Goal: Find contact information: Find contact information

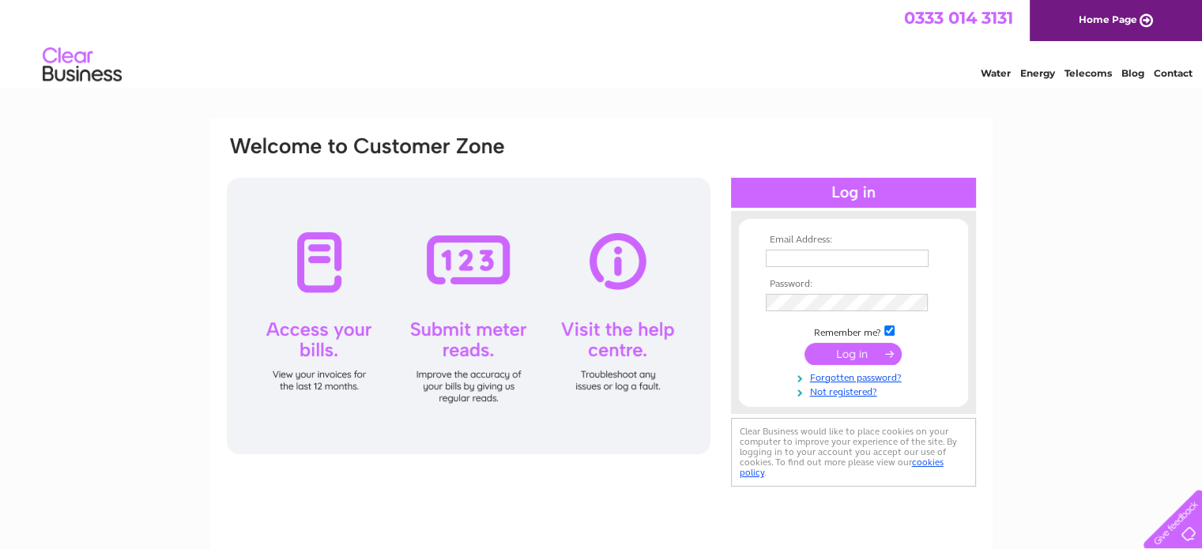
type input "info@sushiness.co.uk"
click at [857, 356] on input "submit" at bounding box center [852, 354] width 97 height 22
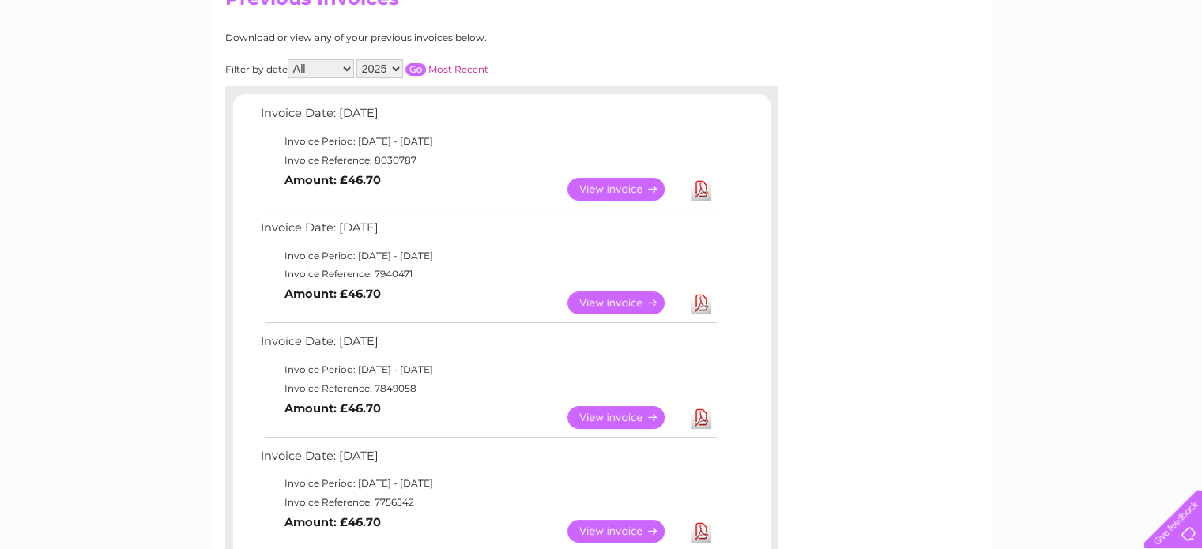
scroll to position [79, 0]
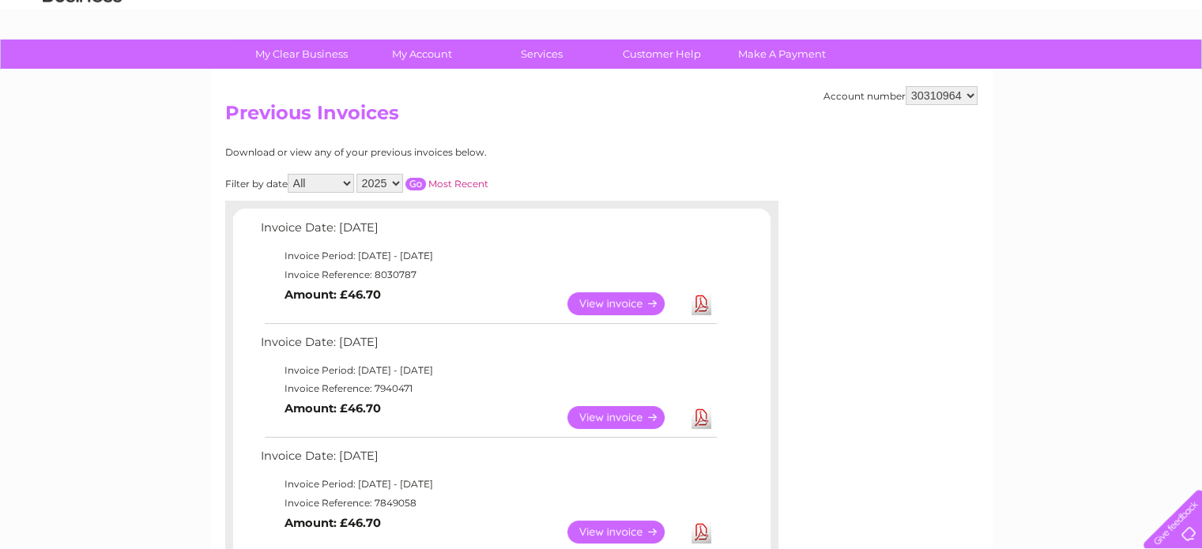
click at [641, 303] on link "View" at bounding box center [625, 303] width 116 height 23
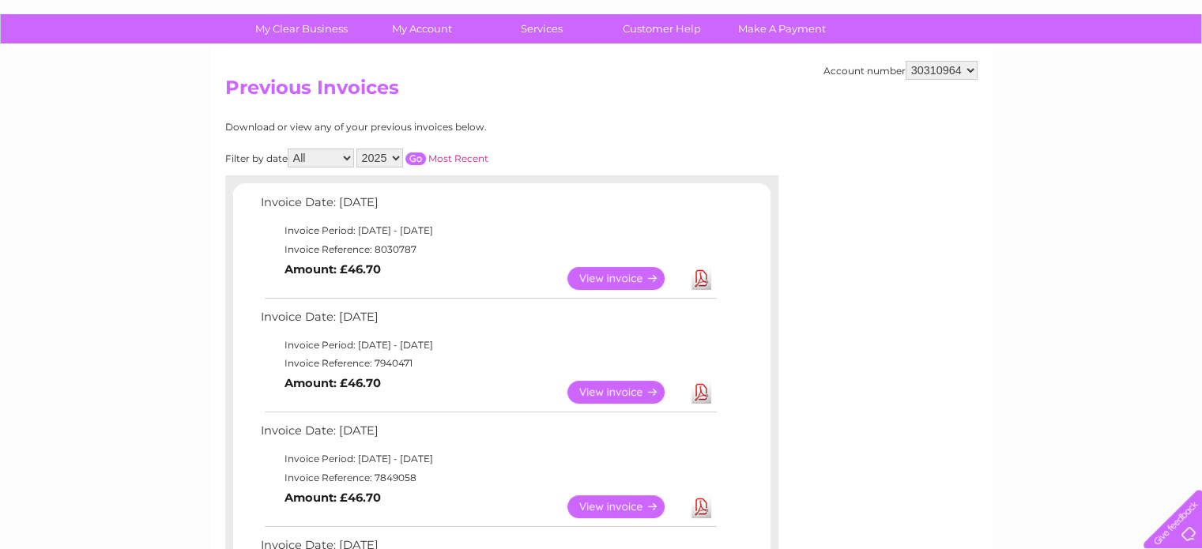
scroll to position [79, 0]
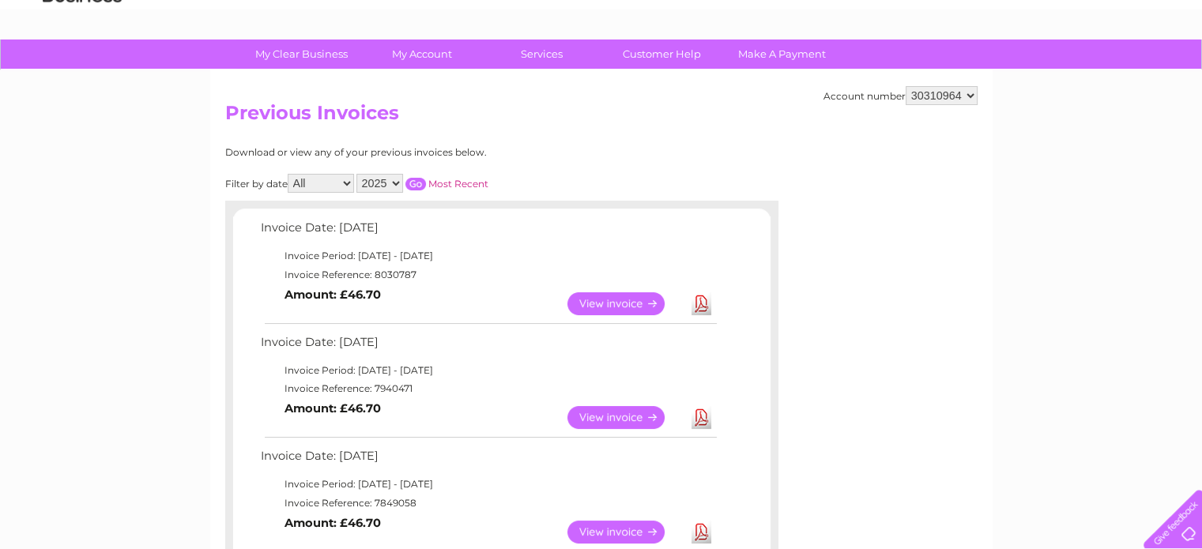
drag, startPoint x: 816, startPoint y: 94, endPoint x: 891, endPoint y: 91, distance: 75.9
click at [891, 91] on div "Account number 30310964" at bounding box center [900, 95] width 154 height 19
drag, startPoint x: 816, startPoint y: 93, endPoint x: 901, endPoint y: 97, distance: 85.4
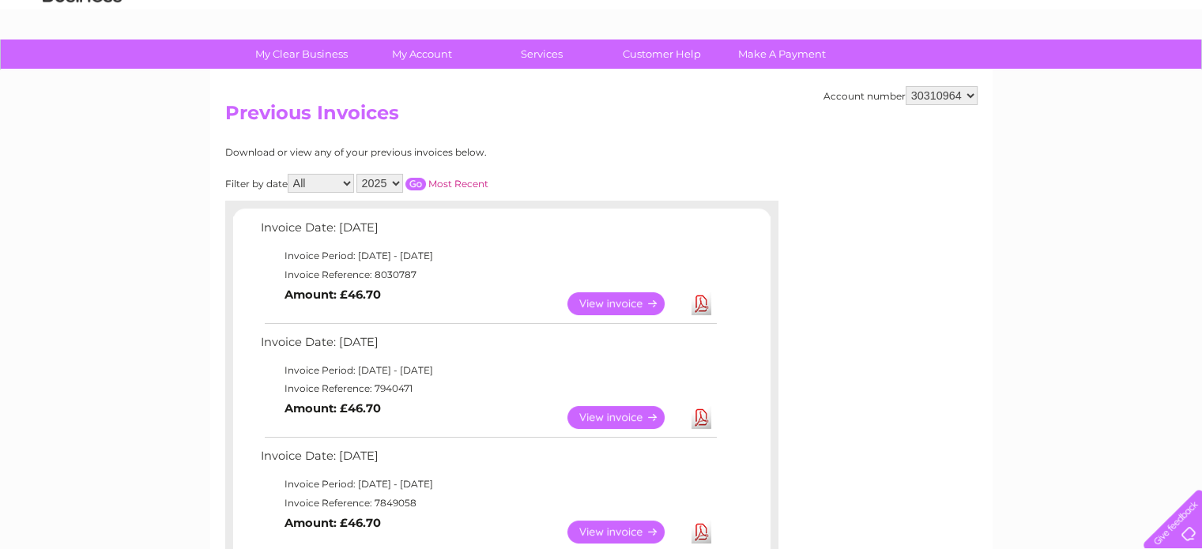
click at [876, 97] on div "Account number 30310964" at bounding box center [900, 95] width 154 height 19
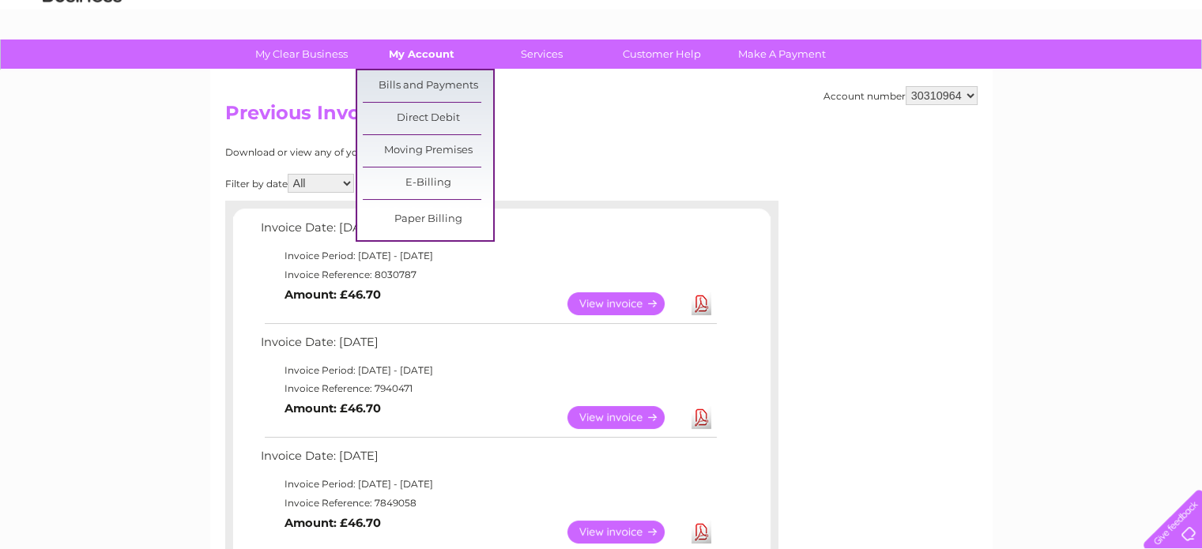
click at [415, 55] on link "My Account" at bounding box center [421, 54] width 130 height 29
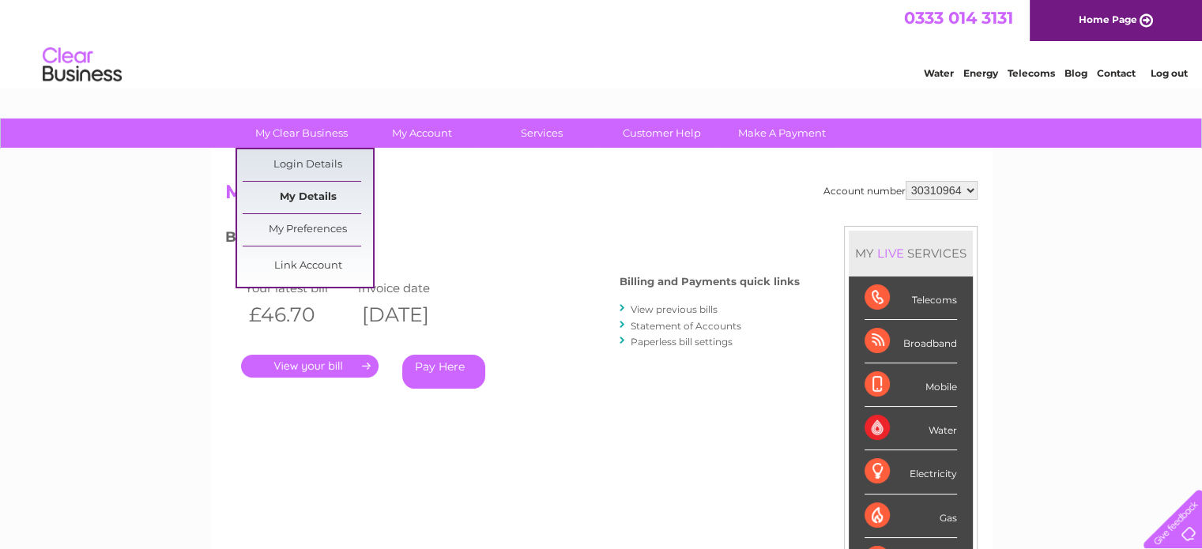
click at [316, 195] on link "My Details" at bounding box center [308, 198] width 130 height 32
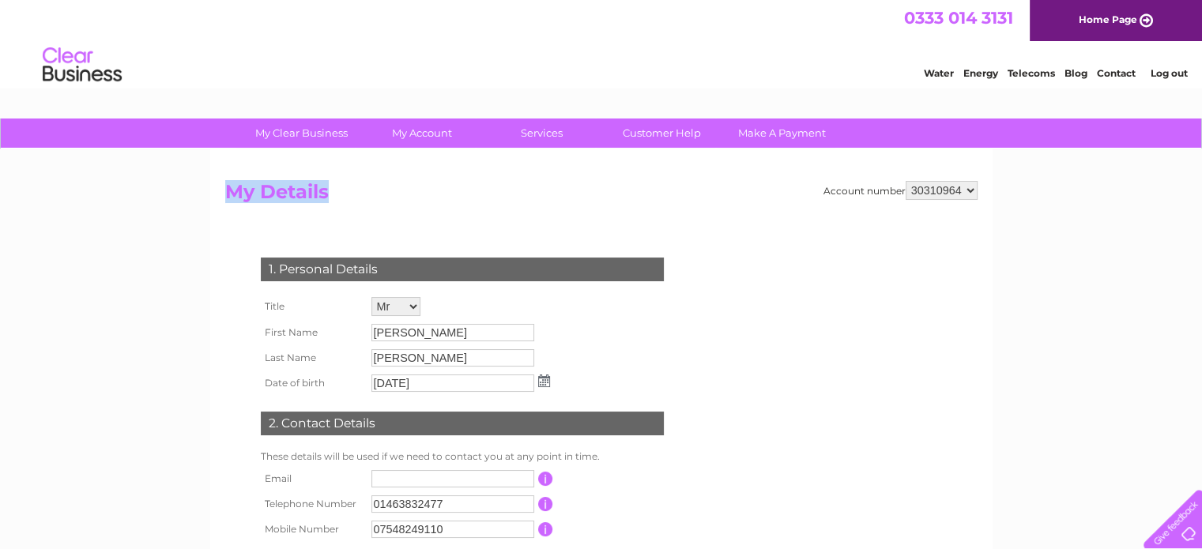
drag, startPoint x: 328, startPoint y: 190, endPoint x: 225, endPoint y: 200, distance: 103.2
click at [225, 200] on h2 "My Details" at bounding box center [601, 196] width 752 height 30
click at [211, 197] on div "Account number 30310964 My Details 1. Personal Details Title Mr Mrs Ms Miss Dr …" at bounding box center [601, 388] width 782 height 479
drag, startPoint x: 224, startPoint y: 189, endPoint x: 395, endPoint y: 179, distance: 171.7
click at [365, 187] on div "Account number 30310964 My Details 1. Personal Details Title Mr Mrs Ms Miss Dr …" at bounding box center [601, 388] width 782 height 479
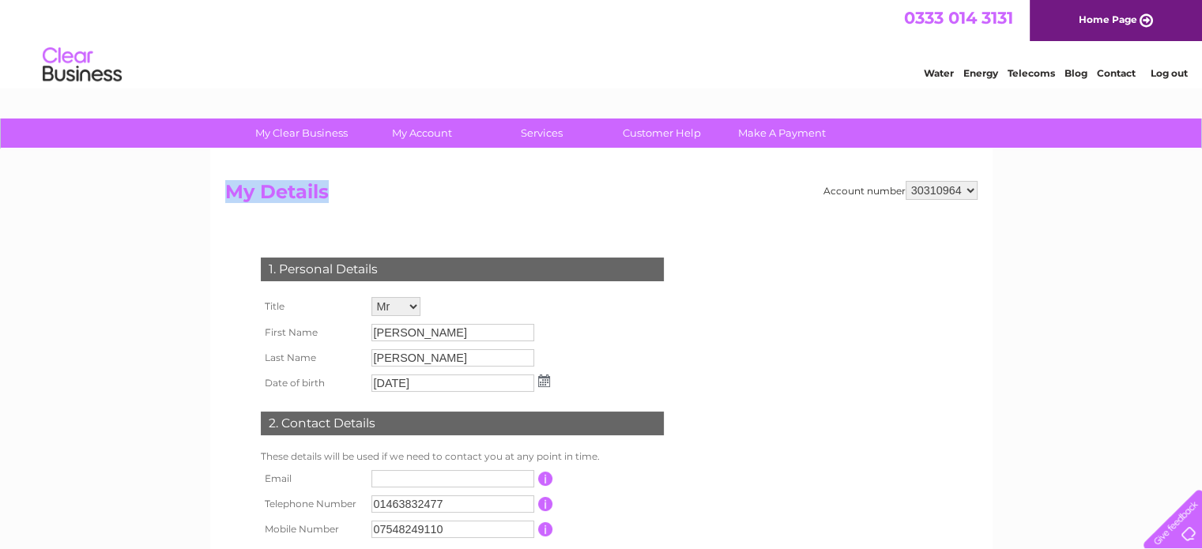
click at [405, 178] on div "Account number 30310964 My Details 1. Personal Details Title Mr Mrs Ms Miss Dr …" at bounding box center [601, 388] width 782 height 479
drag, startPoint x: 277, startPoint y: 264, endPoint x: 649, endPoint y: 416, distance: 401.2
click at [649, 416] on div "1. Personal Details Title Mr Mrs Ms Miss Dr Rev Prof Other First Name Sergio La…" at bounding box center [465, 411] width 480 height 339
click at [652, 416] on div "2. Contact Details" at bounding box center [462, 424] width 403 height 24
drag, startPoint x: 653, startPoint y: 425, endPoint x: 240, endPoint y: 291, distance: 433.8
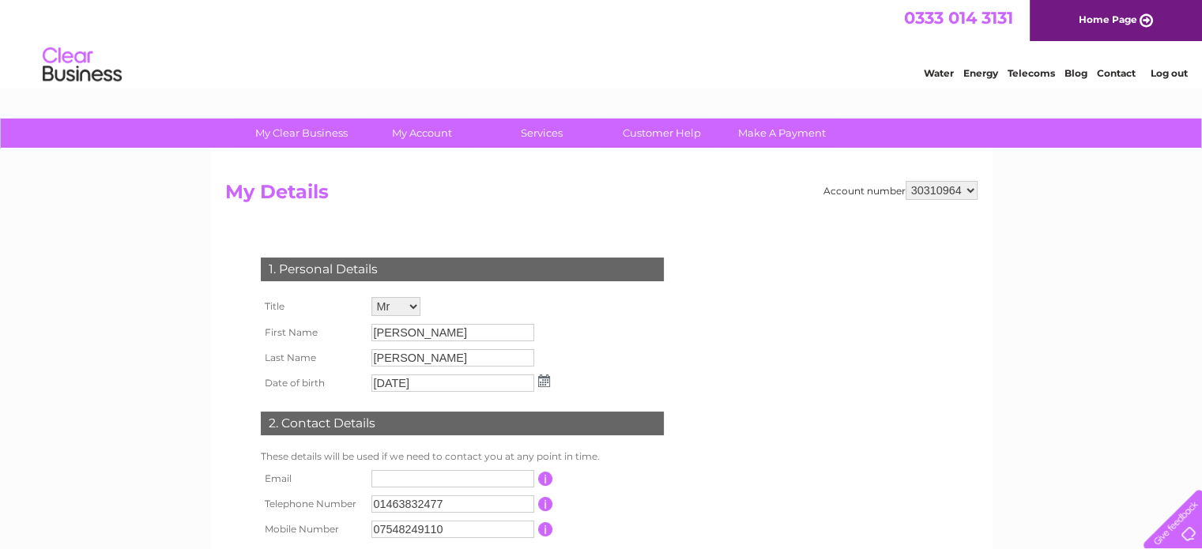
click at [240, 291] on div "1. Personal Details Title Mr Mrs Ms Miss Dr Rev Prof Other First Name Sergio La…" at bounding box center [465, 411] width 480 height 339
click at [284, 230] on div "1. Personal Details Title Mr Mrs Ms Miss Dr Rev Prof Other First Name Sergio La…" at bounding box center [465, 419] width 480 height 386
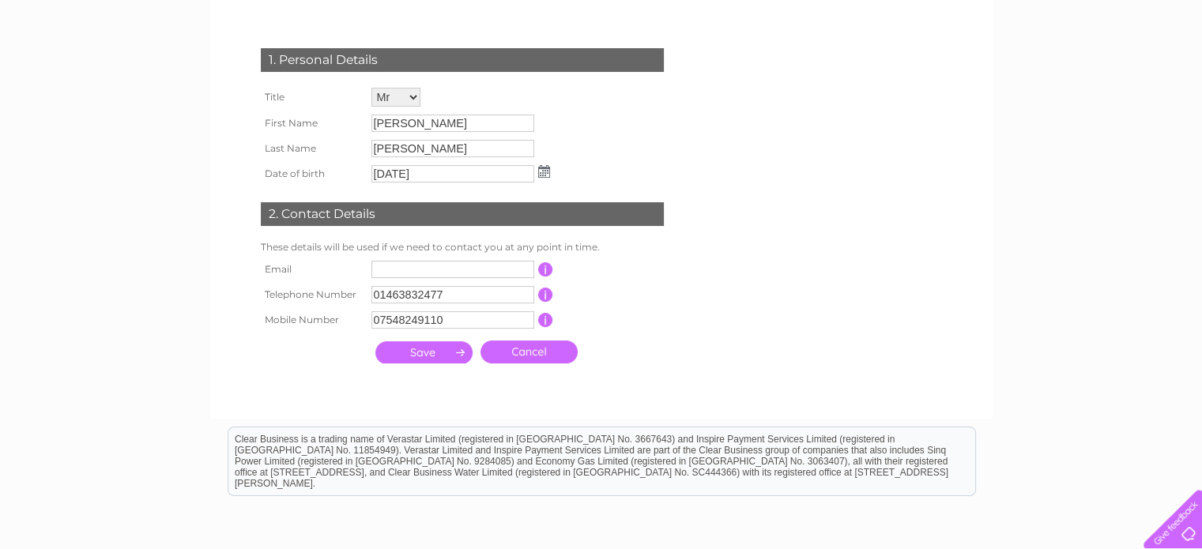
scroll to position [237, 0]
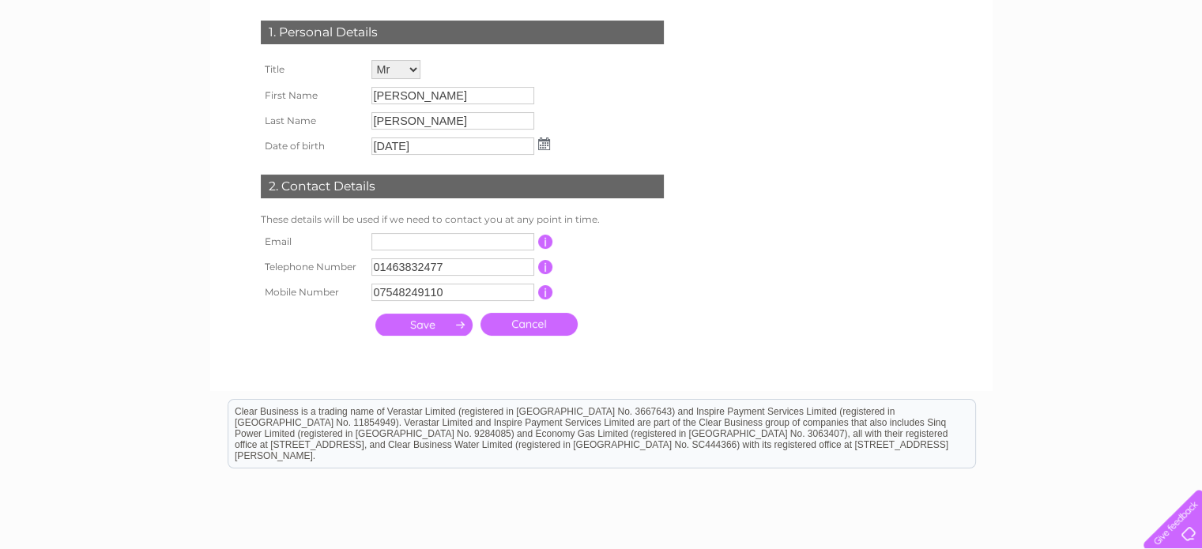
drag, startPoint x: 267, startPoint y: 423, endPoint x: 980, endPoint y: 425, distance: 712.8
click at [710, 303] on form "Account number 30310964 My Details 1. Personal Details Title Mr Mrs Ms Miss Dr …" at bounding box center [601, 159] width 752 height 431
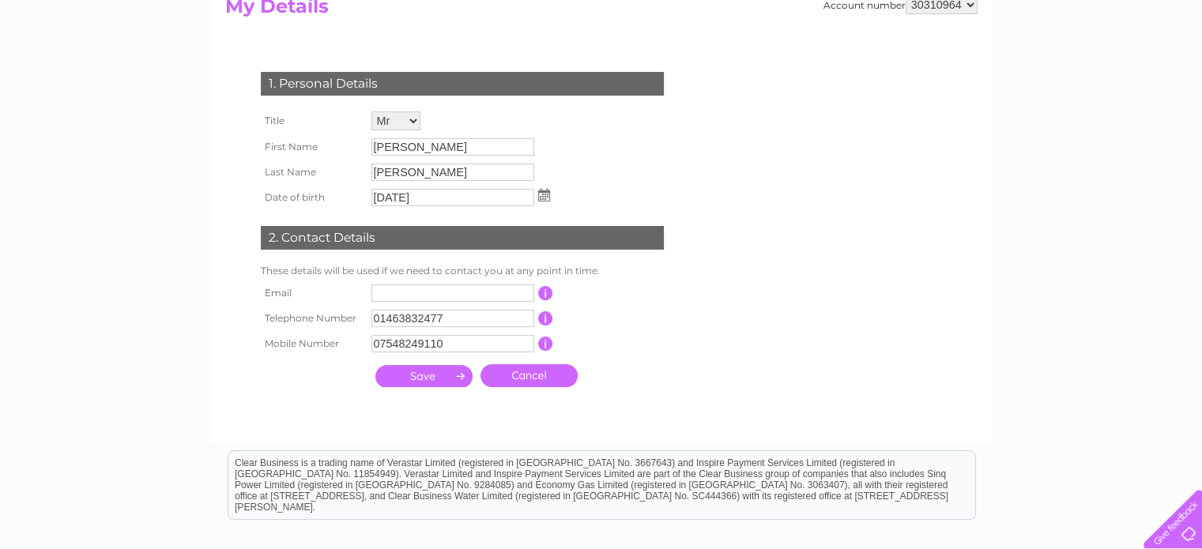
scroll to position [0, 0]
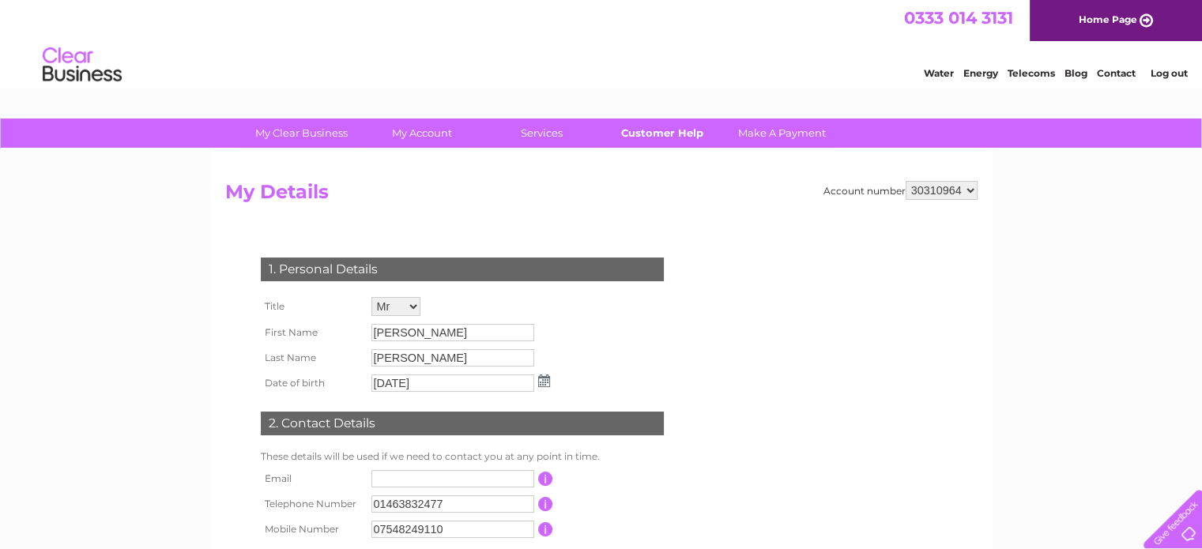
click at [665, 138] on link "Customer Help" at bounding box center [662, 133] width 130 height 29
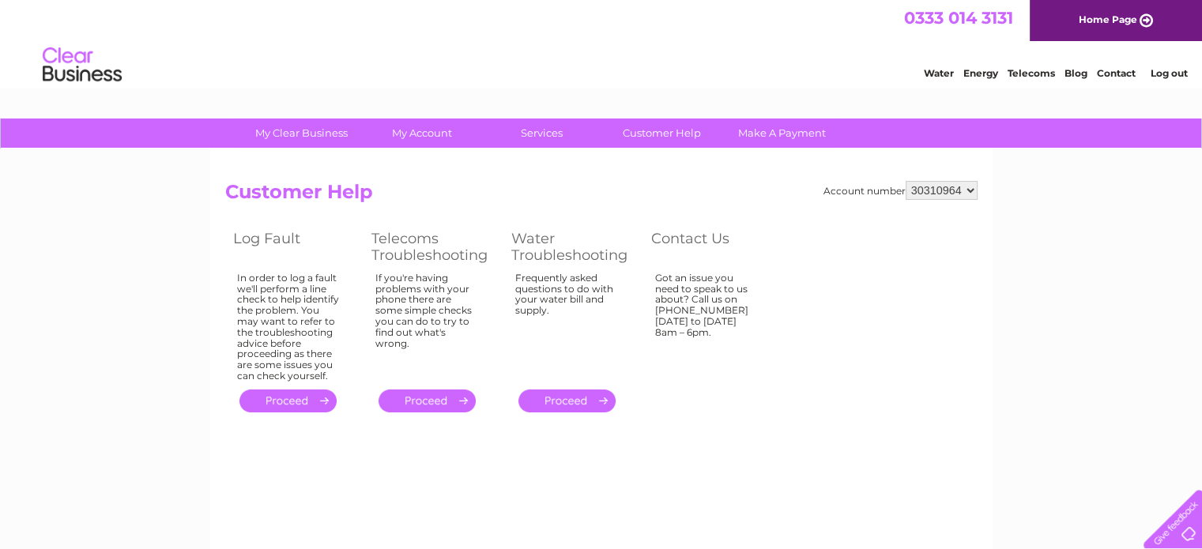
click at [444, 400] on link "." at bounding box center [427, 401] width 97 height 23
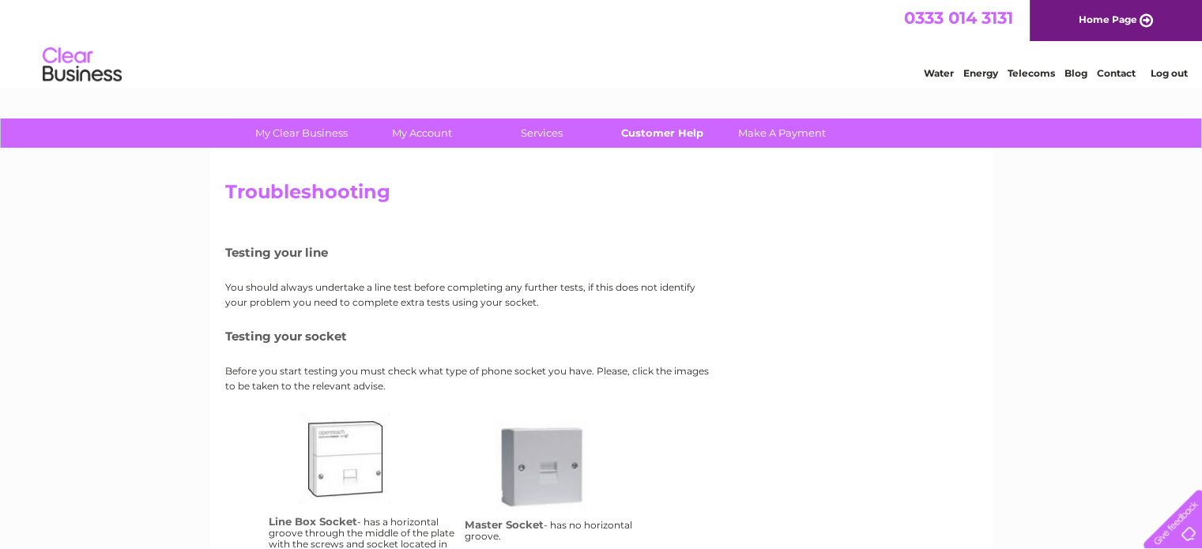
click at [654, 134] on link "Customer Help" at bounding box center [662, 133] width 130 height 29
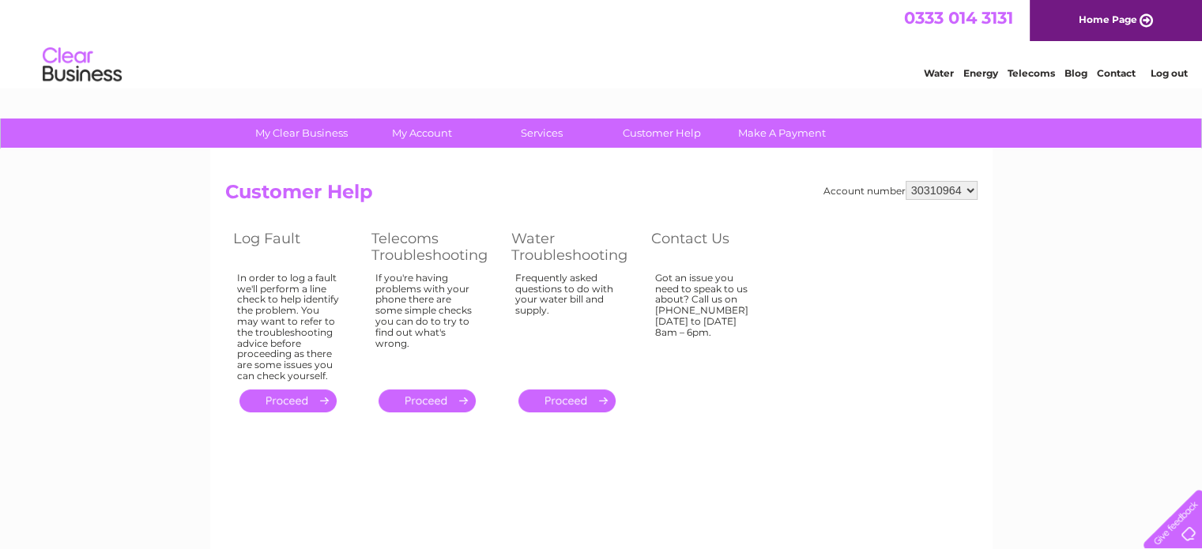
click at [1115, 76] on link "Contact" at bounding box center [1116, 73] width 39 height 12
